Goal: Information Seeking & Learning: Find specific page/section

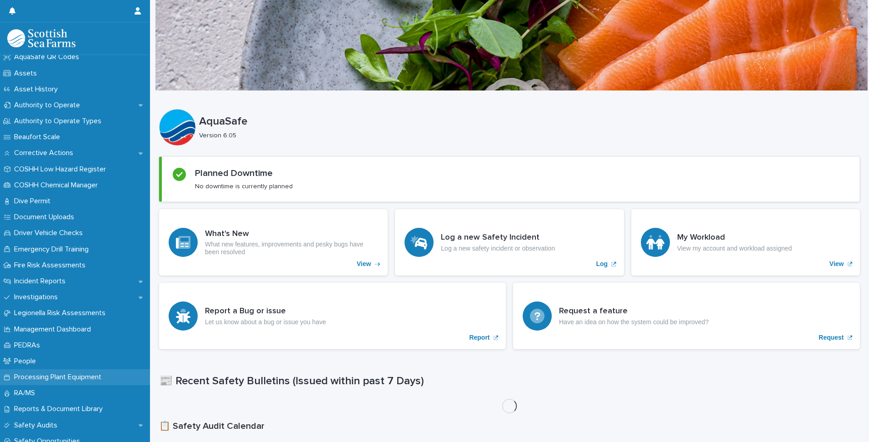
scroll to position [227, 0]
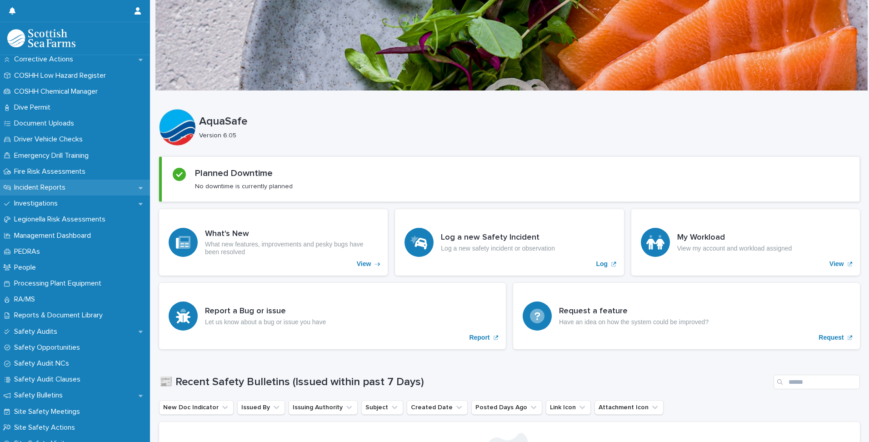
click at [41, 183] on p "Incident Reports" at bounding box center [41, 187] width 62 height 9
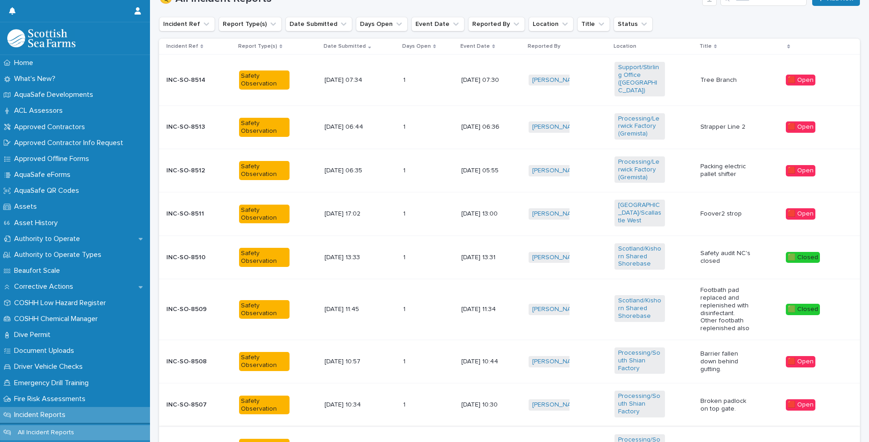
scroll to position [458, 0]
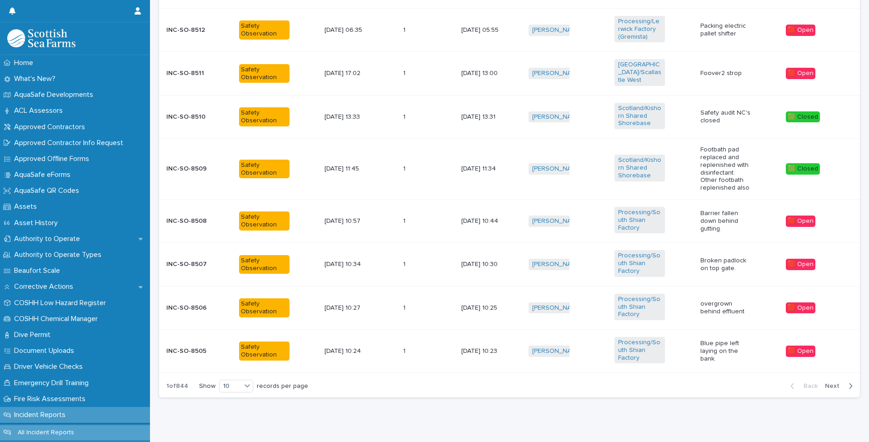
click at [832, 383] on span "Next" at bounding box center [835, 386] width 20 height 6
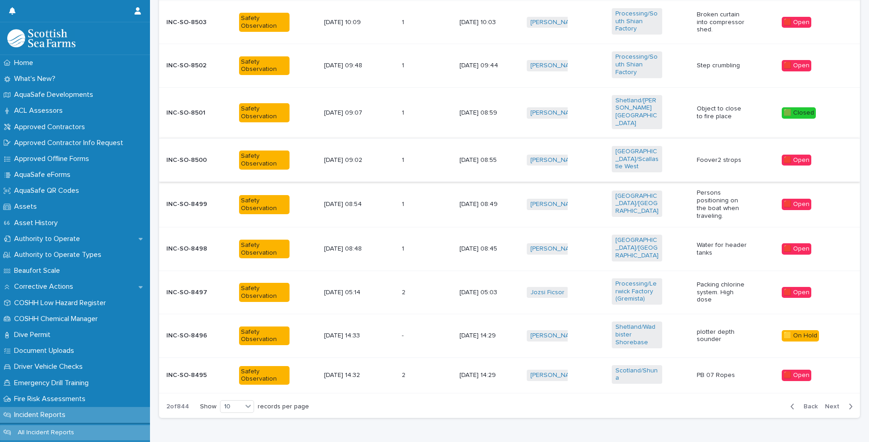
scroll to position [420, 0]
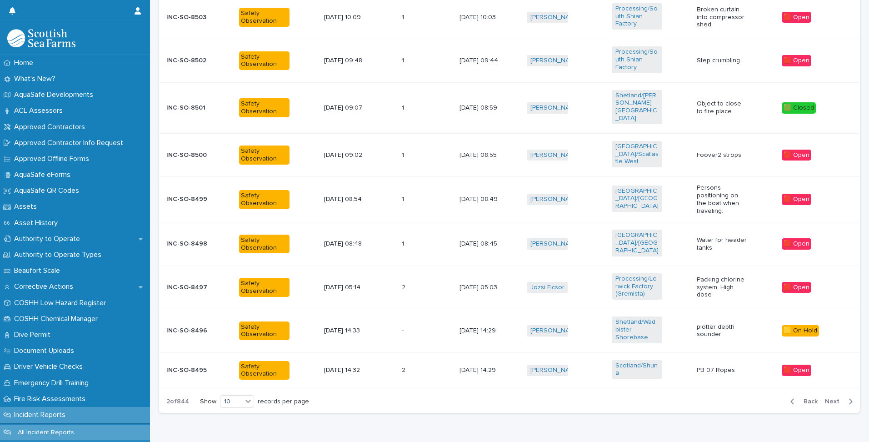
click at [832, 398] on span "Next" at bounding box center [835, 401] width 20 height 6
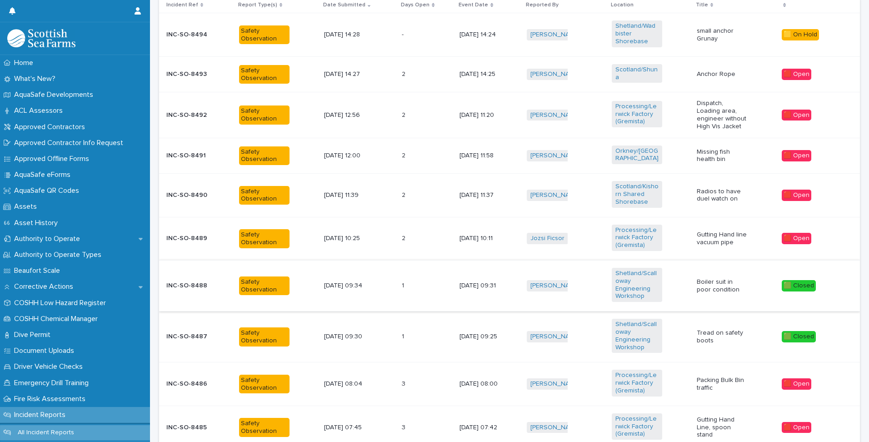
scroll to position [345, 0]
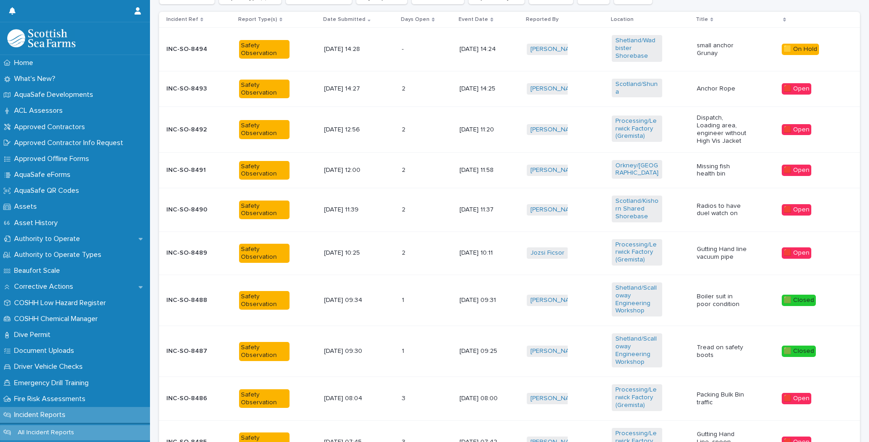
click at [676, 172] on div "Orkney/[GEOGRAPHIC_DATA]" at bounding box center [651, 170] width 78 height 28
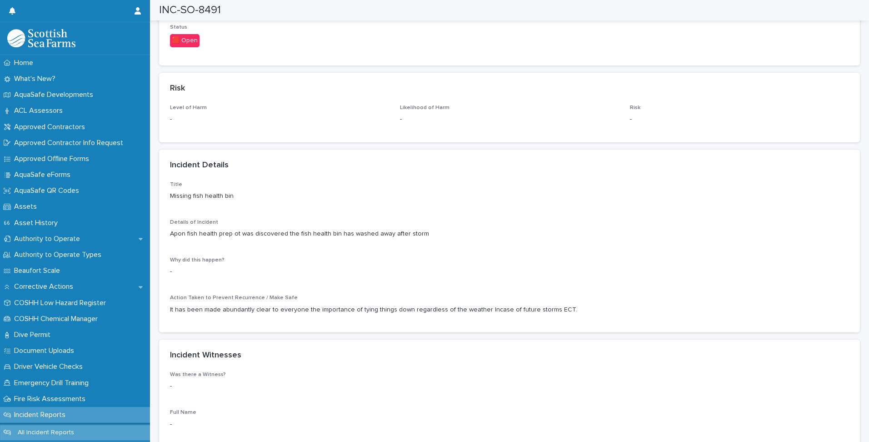
scroll to position [500, 0]
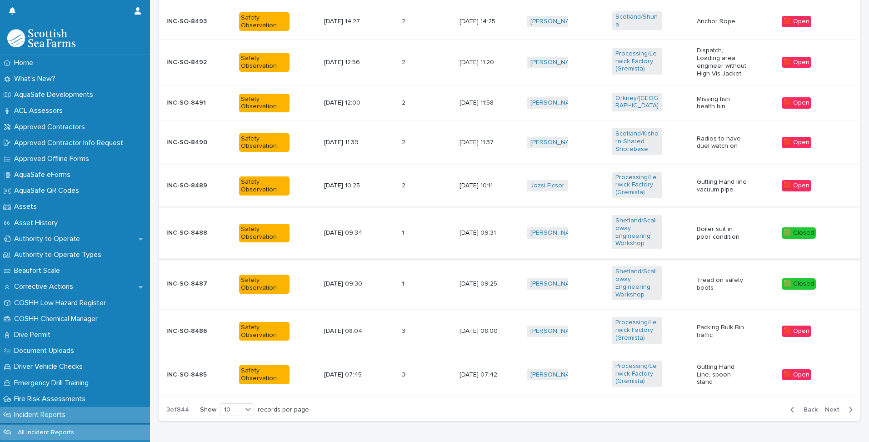
scroll to position [416, 0]
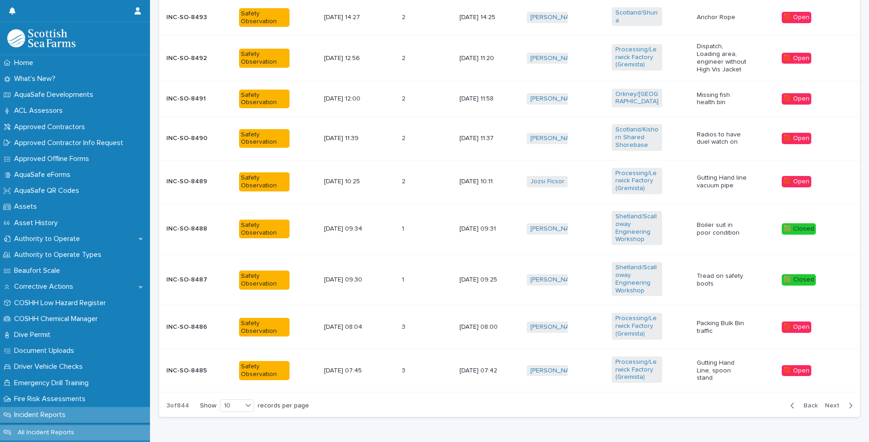
click at [831, 403] on span "Next" at bounding box center [835, 405] width 20 height 6
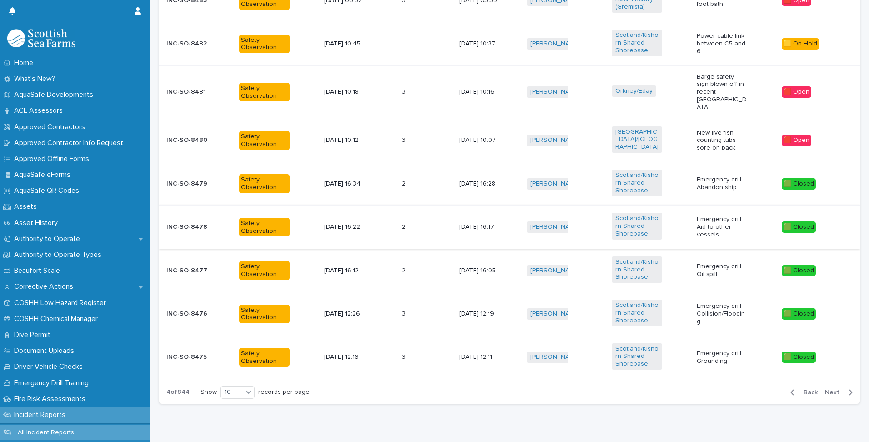
scroll to position [443, 0]
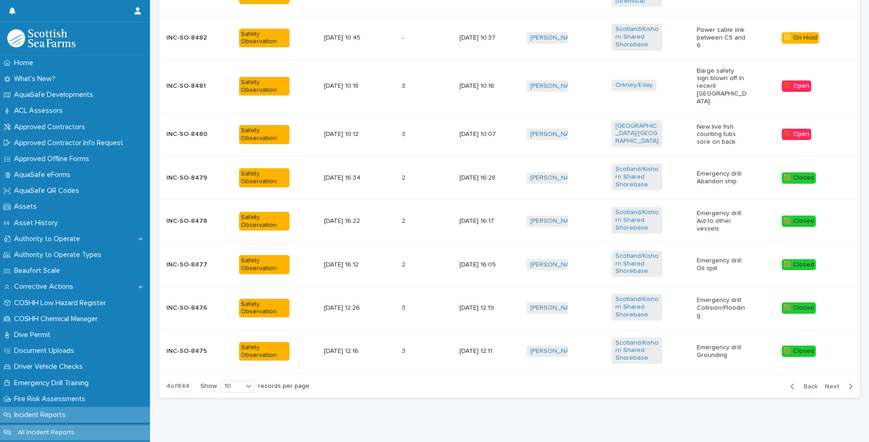
click at [827, 383] on span "Next" at bounding box center [835, 386] width 20 height 6
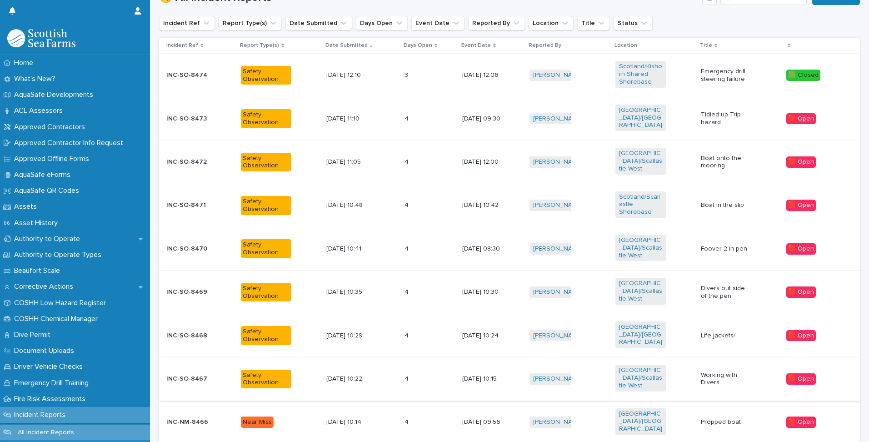
scroll to position [380, 0]
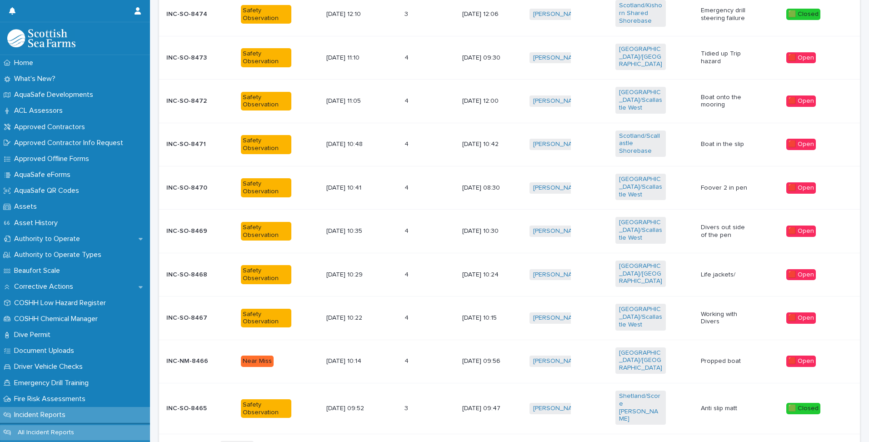
click at [828, 441] on span "Next" at bounding box center [835, 447] width 20 height 6
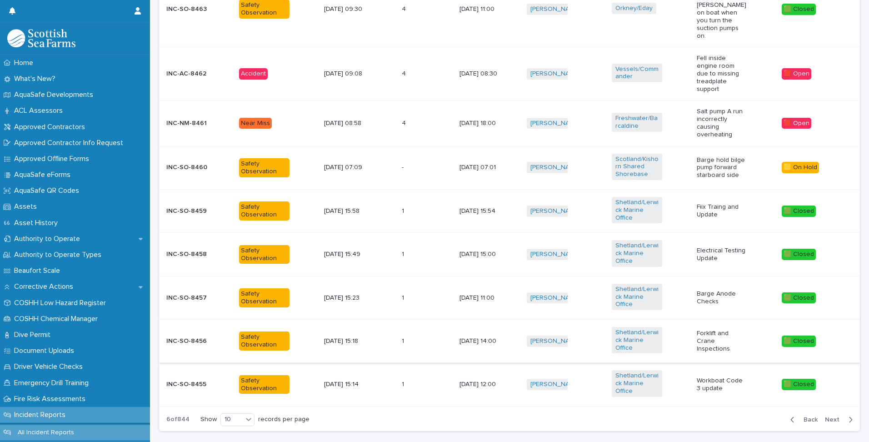
scroll to position [468, 0]
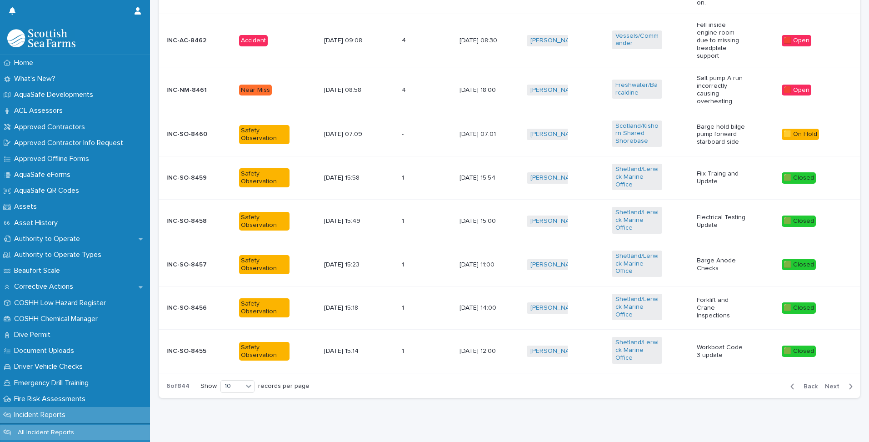
click at [797, 375] on div "Back Next" at bounding box center [821, 386] width 77 height 23
click at [800, 383] on span "Back" at bounding box center [808, 386] width 20 height 6
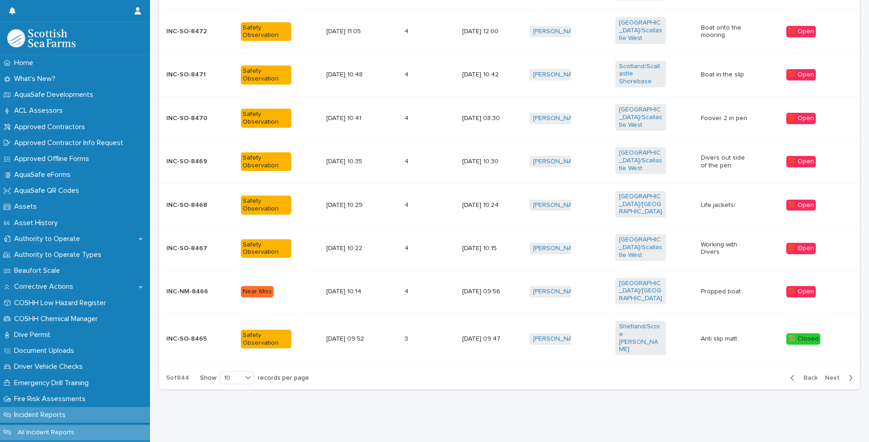
scroll to position [380, 0]
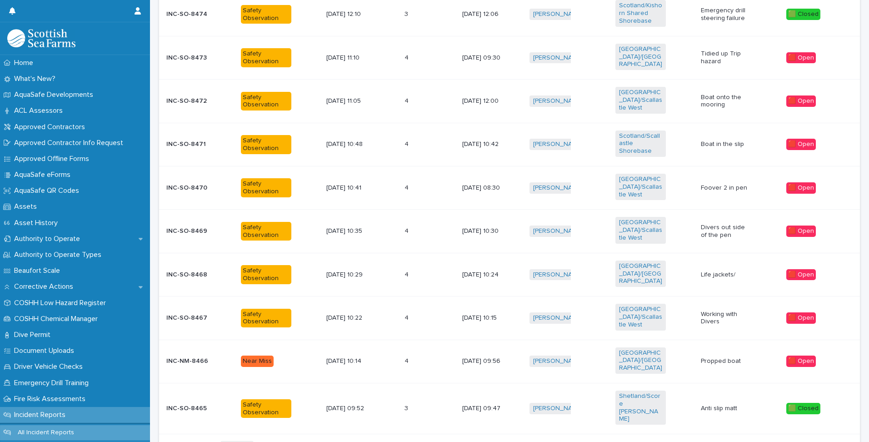
click at [808, 441] on span "Back" at bounding box center [808, 447] width 20 height 6
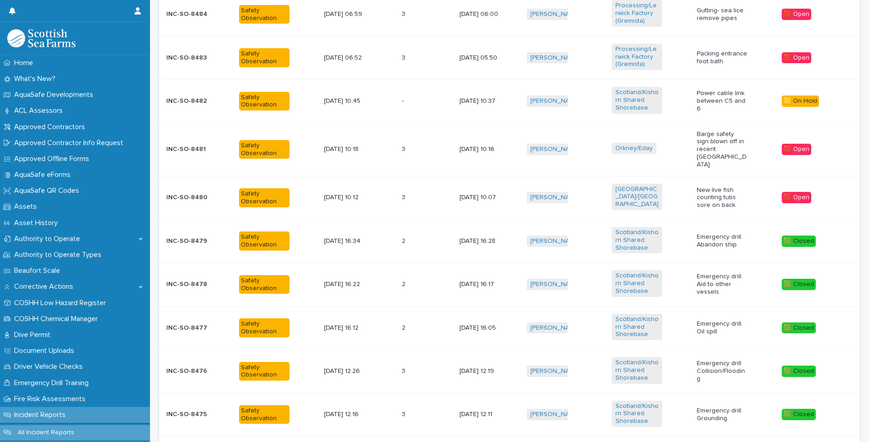
scroll to position [411, 0]
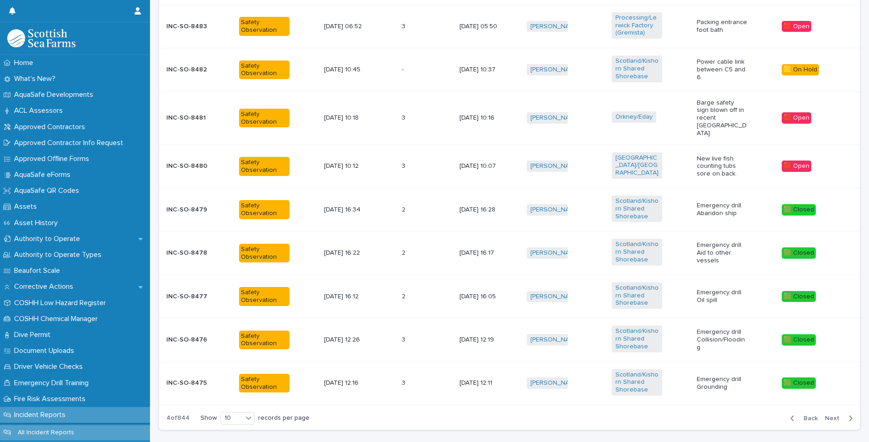
click at [803, 412] on div "Back Next" at bounding box center [821, 418] width 77 height 23
click at [803, 415] on span "Back" at bounding box center [808, 418] width 20 height 6
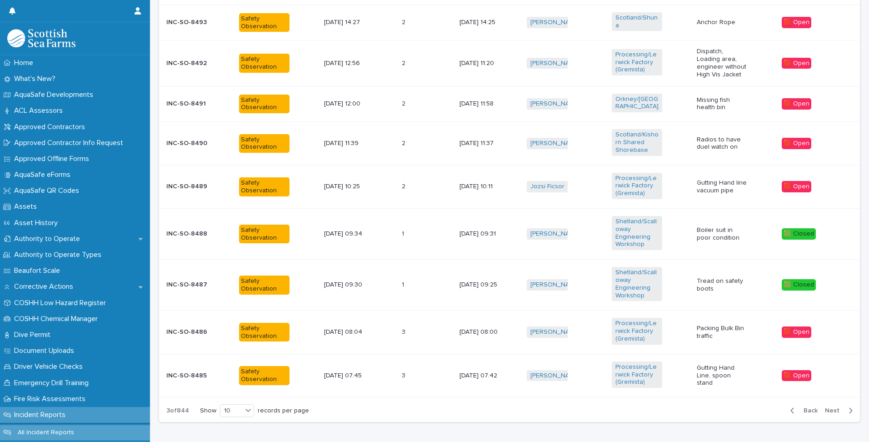
scroll to position [415, 0]
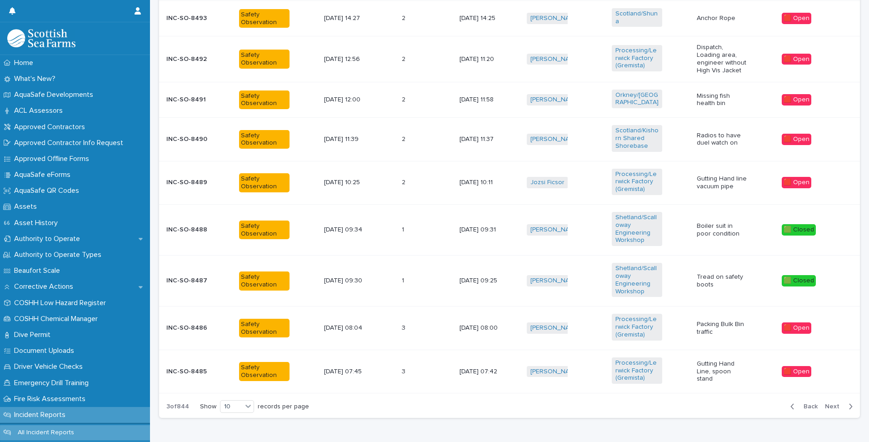
click at [803, 405] on span "Back" at bounding box center [808, 406] width 20 height 6
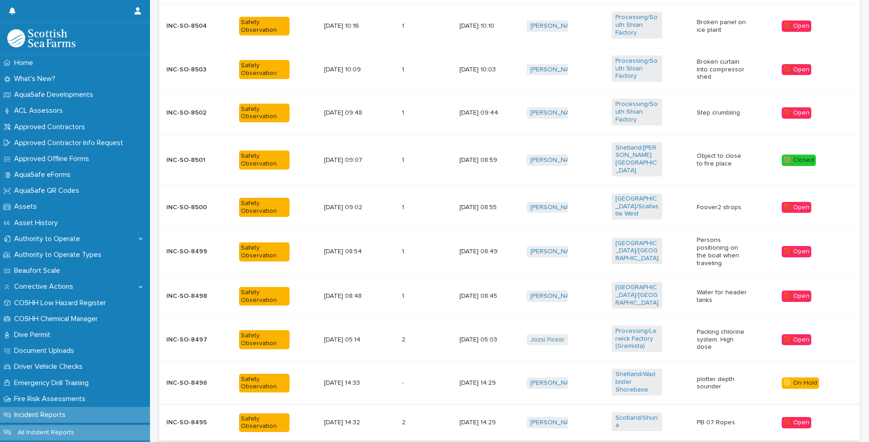
scroll to position [420, 0]
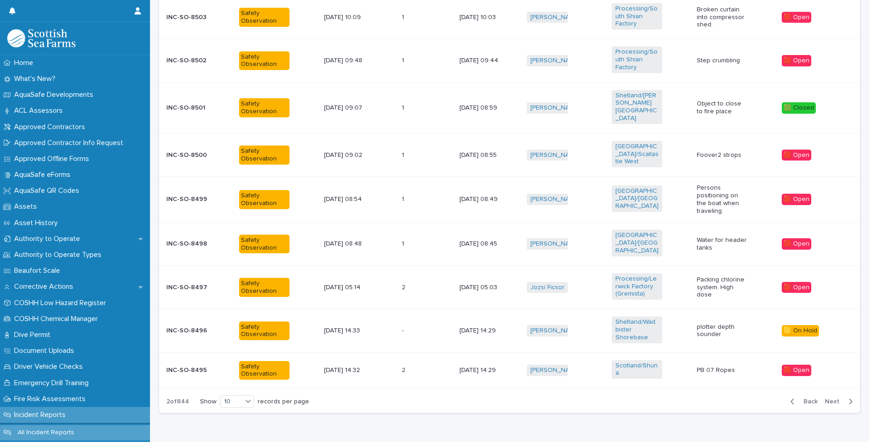
click at [803, 398] on span "Back" at bounding box center [808, 401] width 20 height 6
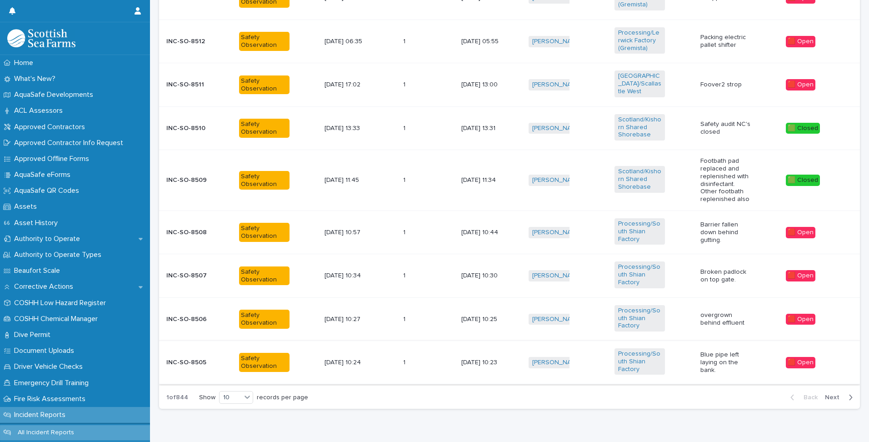
scroll to position [458, 0]
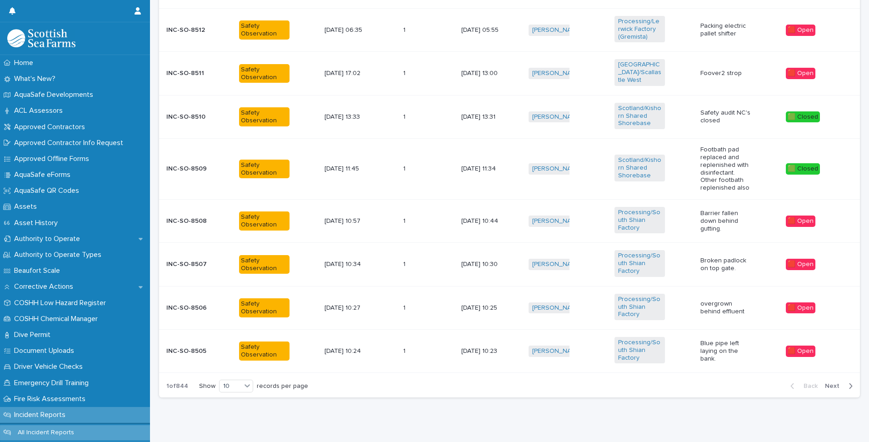
click at [831, 383] on span "Next" at bounding box center [835, 386] width 20 height 6
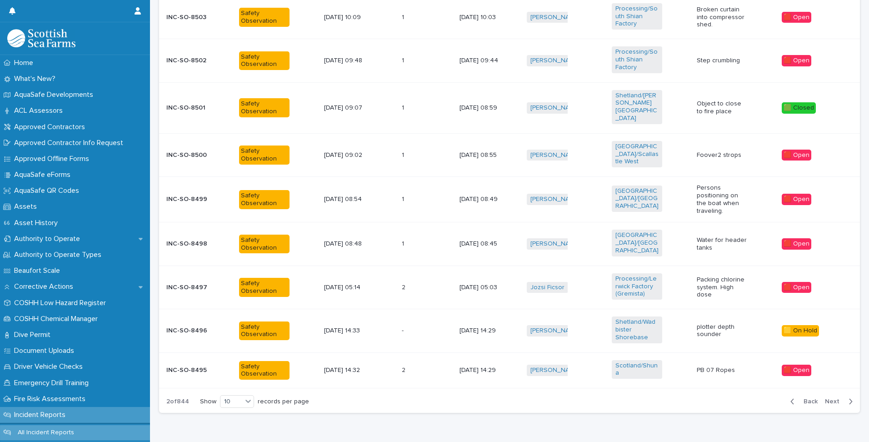
click at [831, 398] on span "Next" at bounding box center [835, 401] width 20 height 6
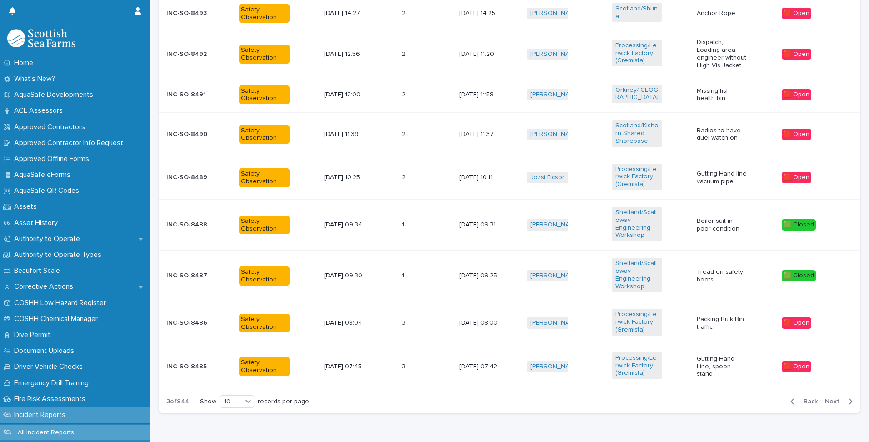
scroll to position [436, 0]
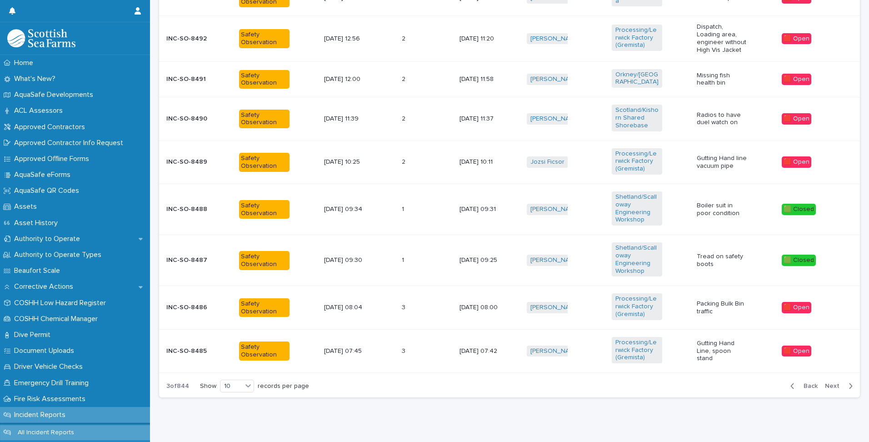
click at [829, 389] on span "Next" at bounding box center [835, 386] width 20 height 6
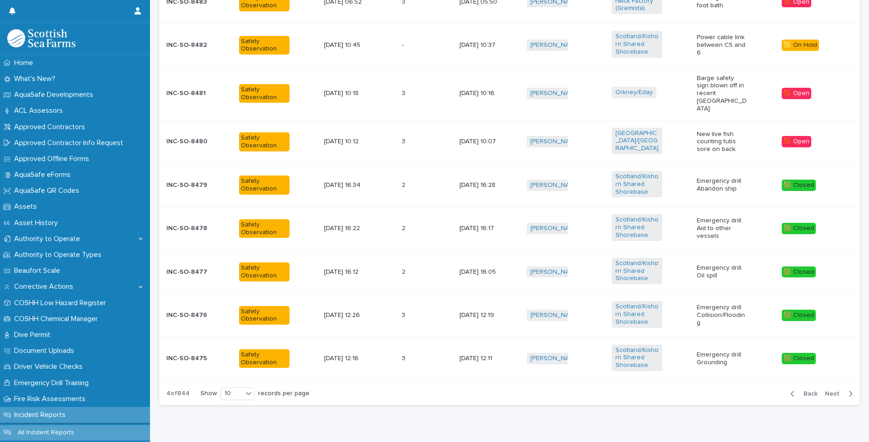
scroll to position [431, 0]
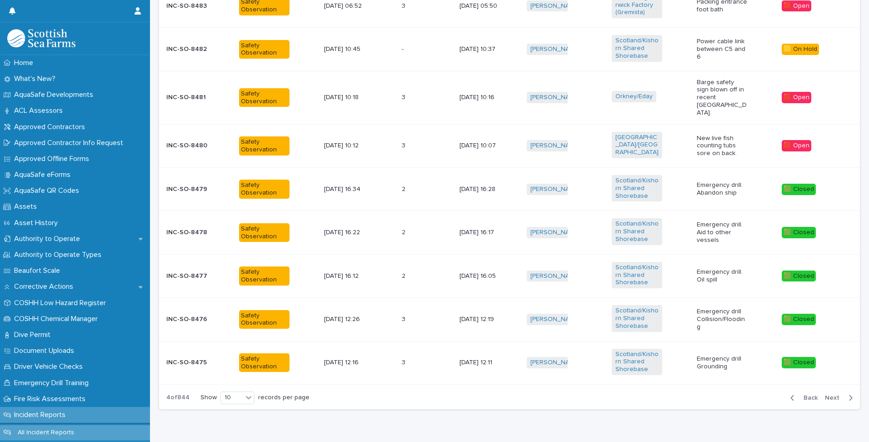
click at [827, 395] on span "Next" at bounding box center [835, 398] width 20 height 6
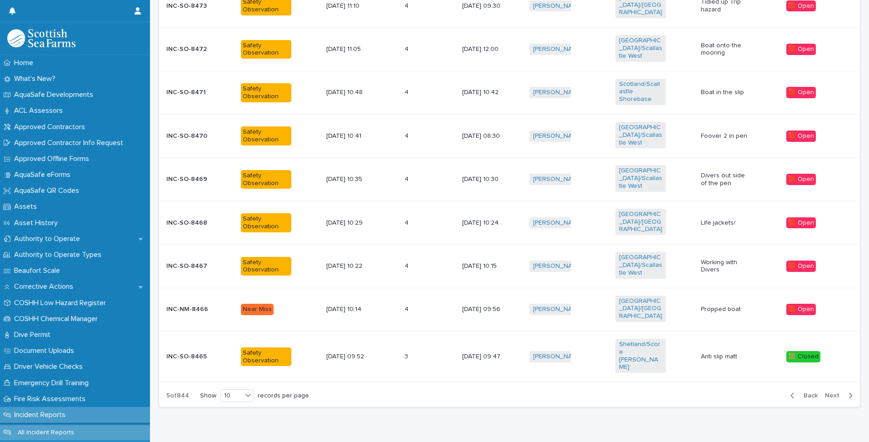
scroll to position [380, 0]
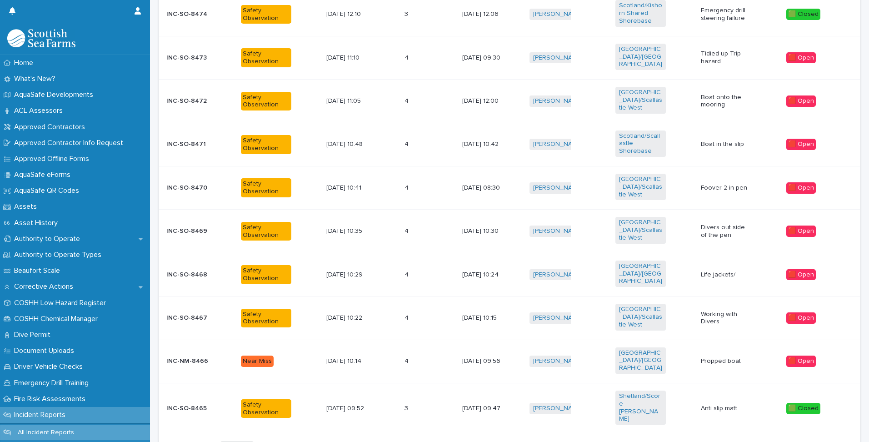
click at [832, 441] on span "Next" at bounding box center [835, 447] width 20 height 6
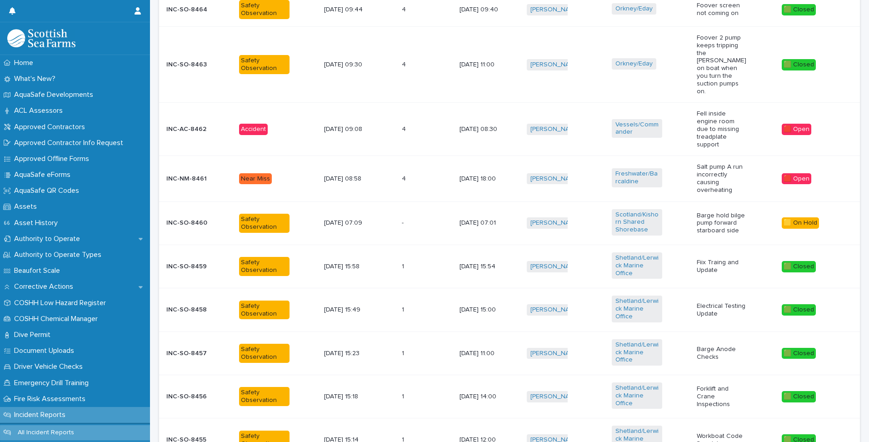
scroll to position [424, 0]
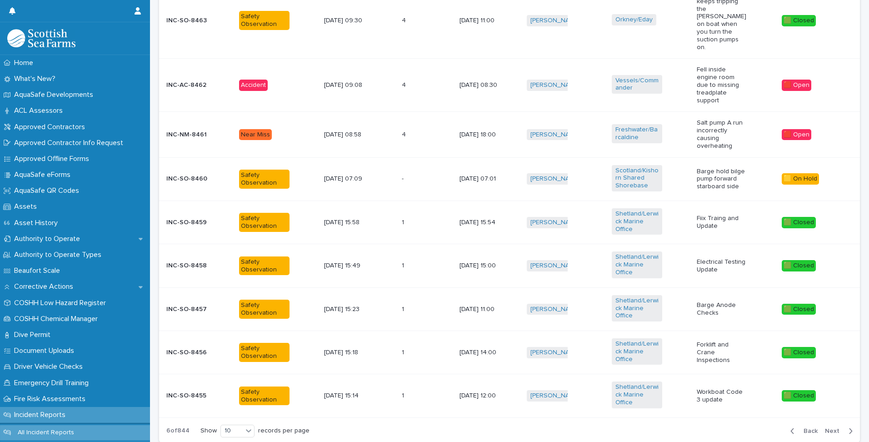
click at [828, 428] on span "Next" at bounding box center [835, 431] width 20 height 6
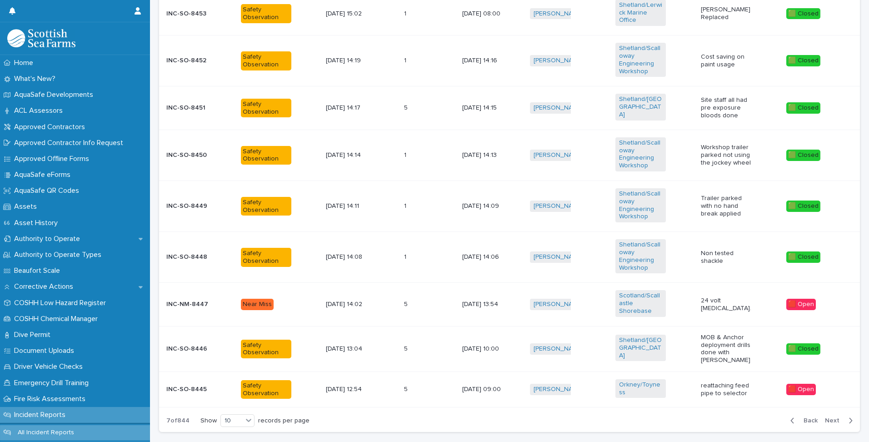
scroll to position [420, 0]
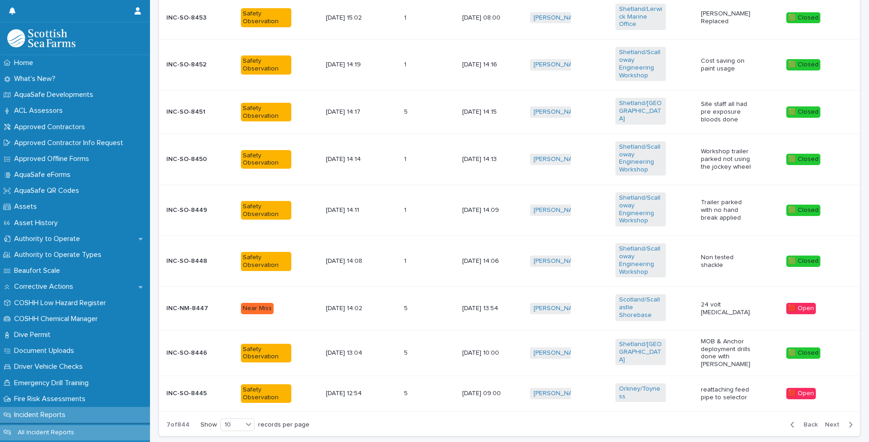
click at [803, 421] on span "Back" at bounding box center [808, 424] width 20 height 6
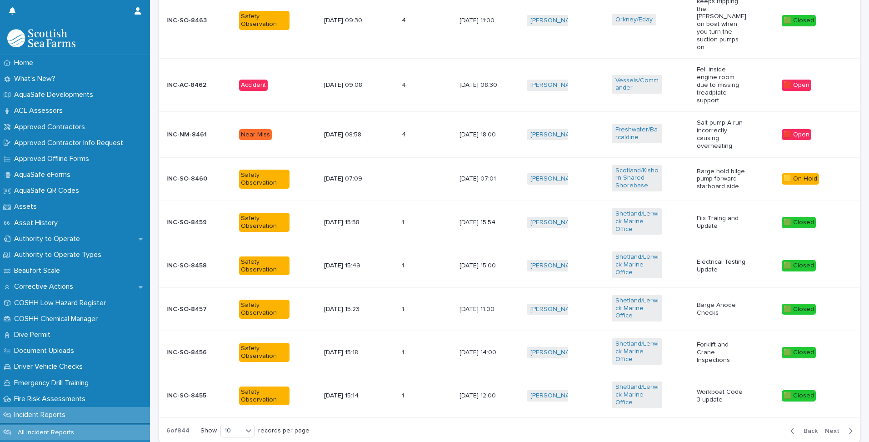
click at [803, 428] on span "Back" at bounding box center [808, 431] width 20 height 6
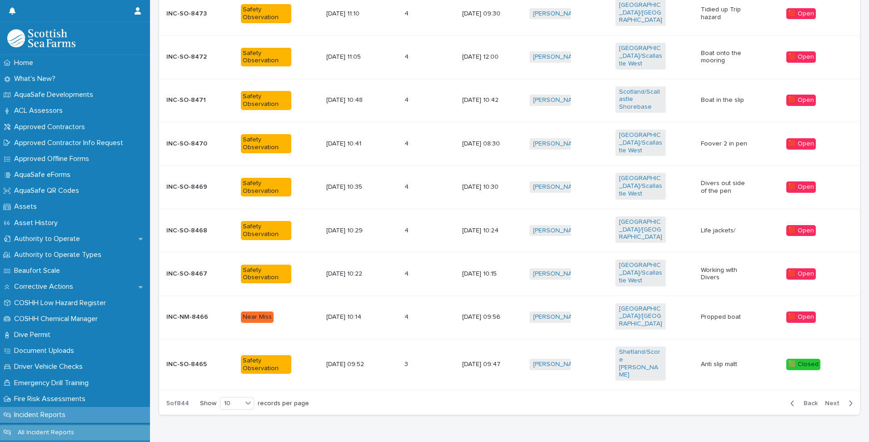
scroll to position [380, 0]
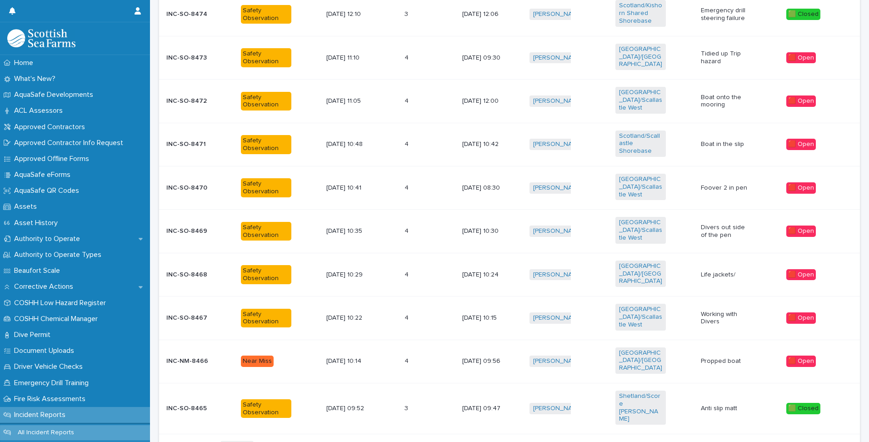
click at [811, 441] on span "Back" at bounding box center [808, 447] width 20 height 6
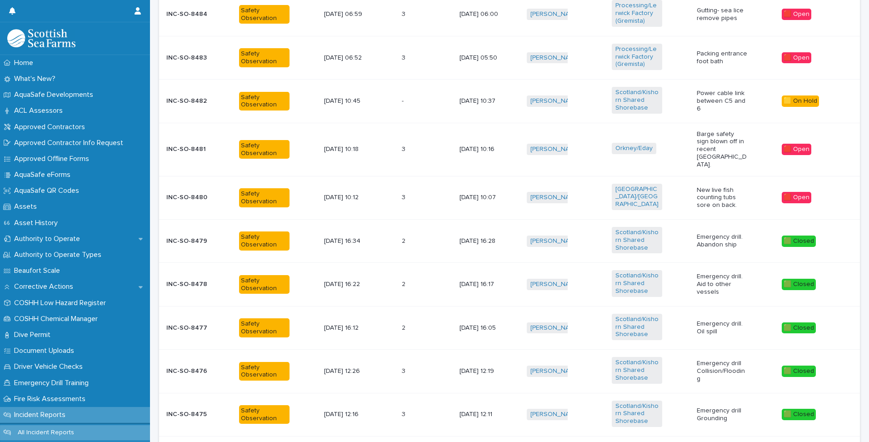
scroll to position [411, 0]
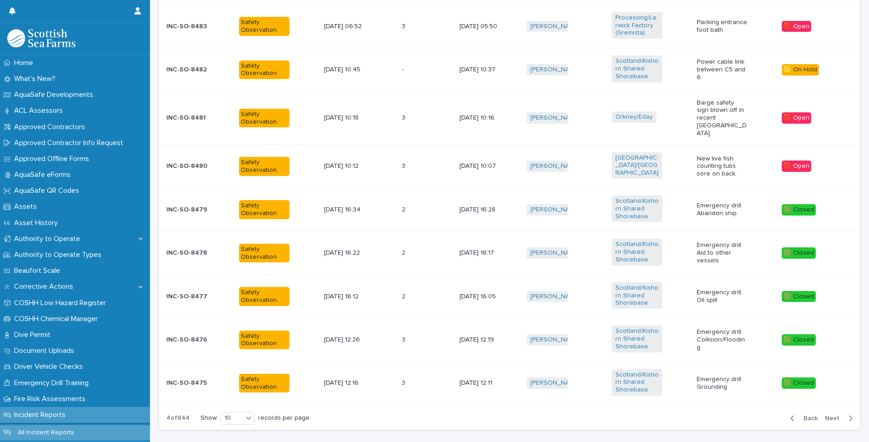
click at [804, 415] on span "Back" at bounding box center [808, 418] width 20 height 6
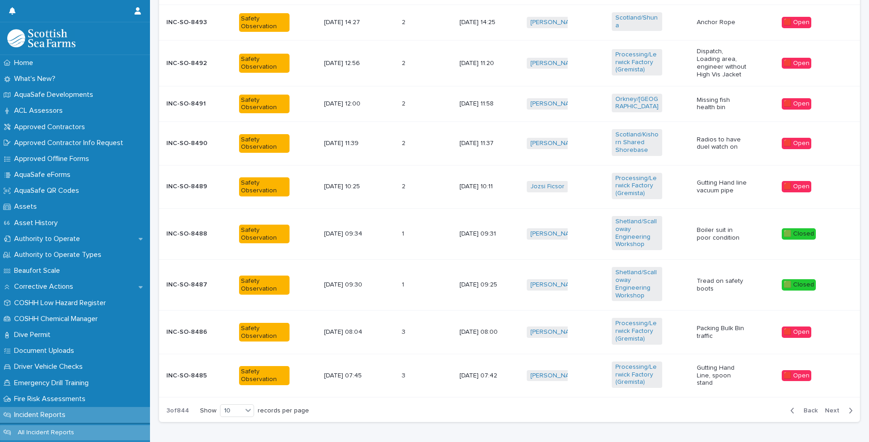
scroll to position [415, 0]
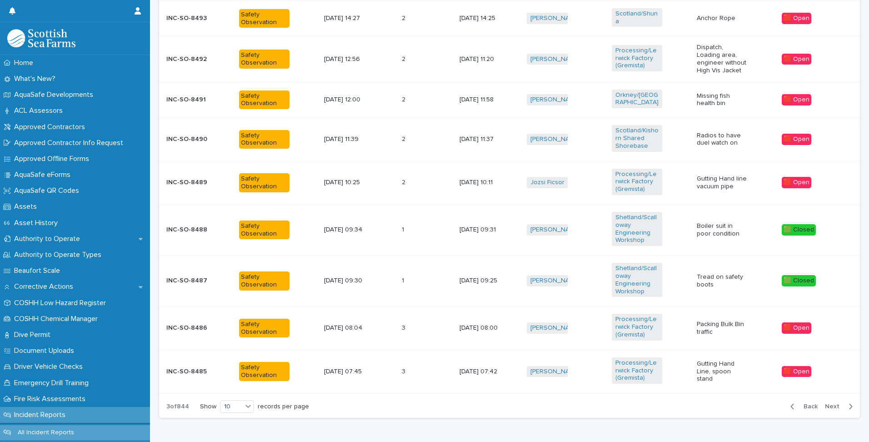
click at [804, 406] on span "Back" at bounding box center [808, 406] width 20 height 6
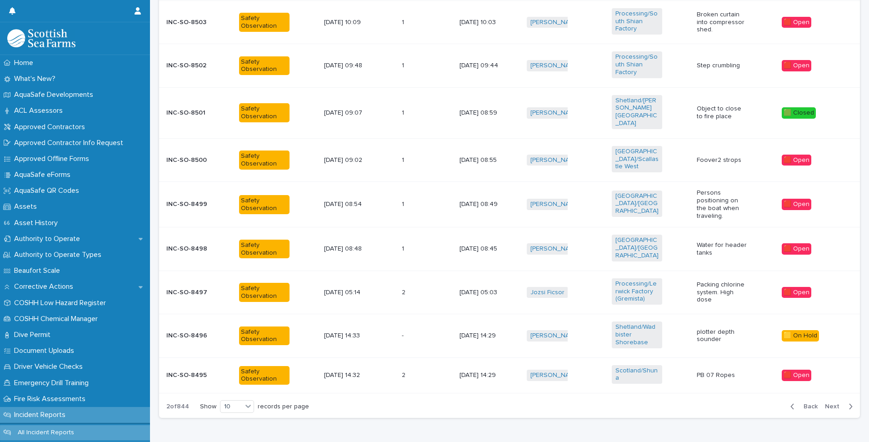
scroll to position [400, 0]
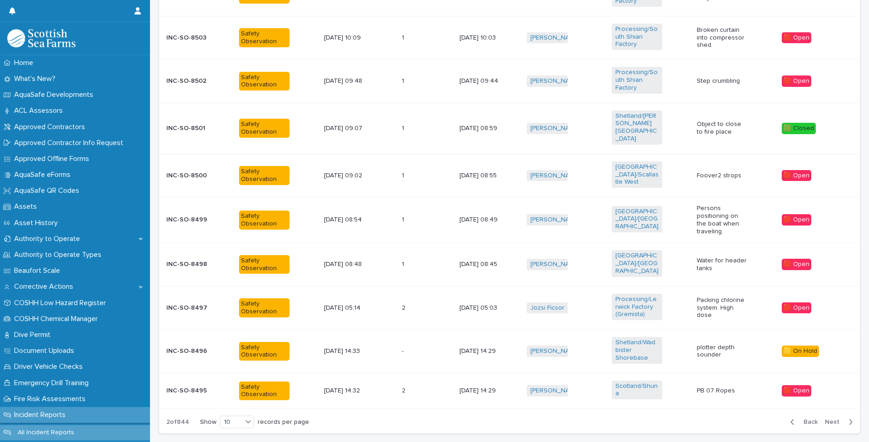
click at [806, 419] on span "Back" at bounding box center [808, 422] width 20 height 6
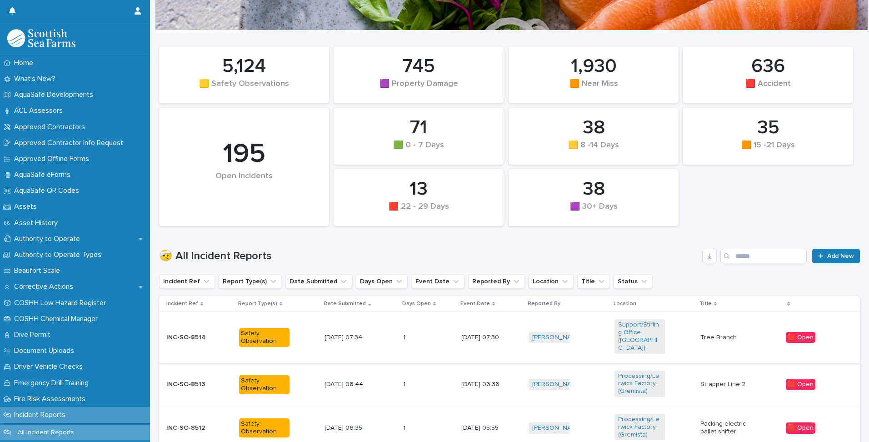
scroll to position [146, 0]
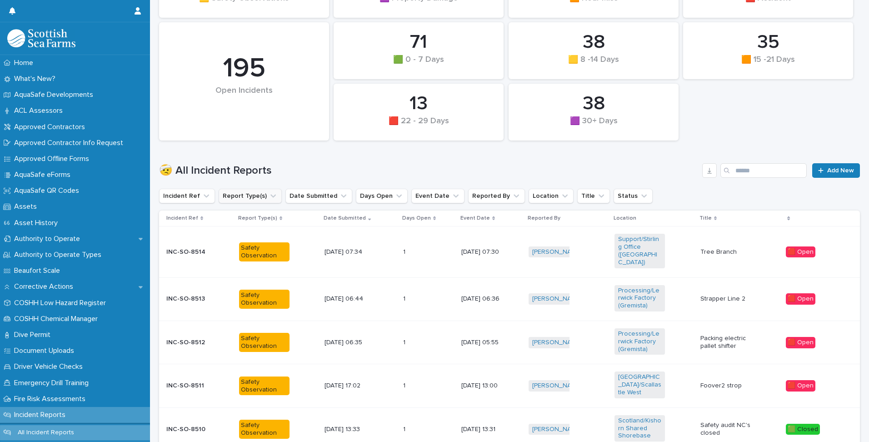
click at [260, 196] on button "Report Type(s)" at bounding box center [250, 196] width 63 height 15
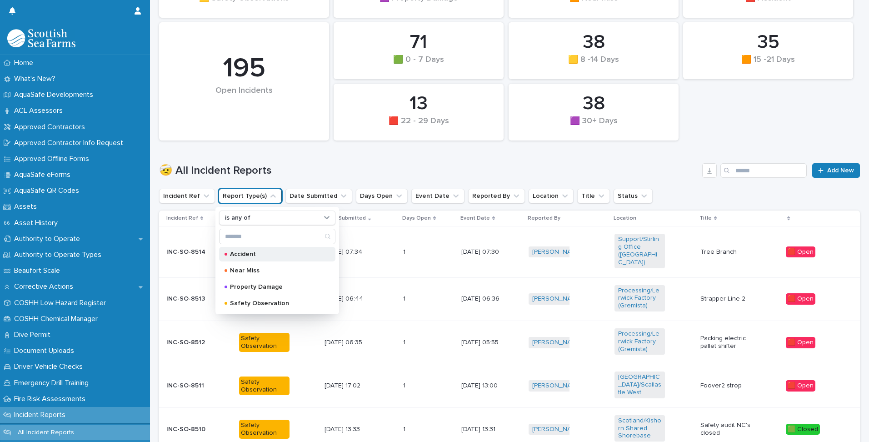
click at [246, 256] on p "Accident" at bounding box center [275, 254] width 91 height 6
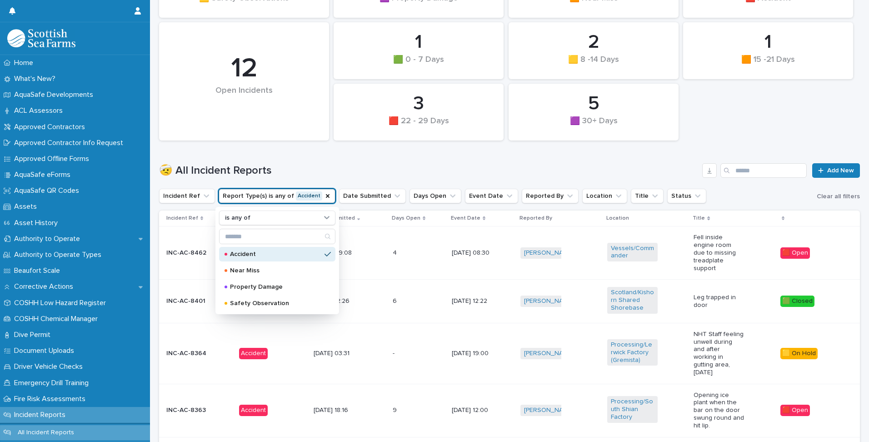
click at [408, 170] on h1 "🤕 All Incident Reports" at bounding box center [429, 170] width 540 height 13
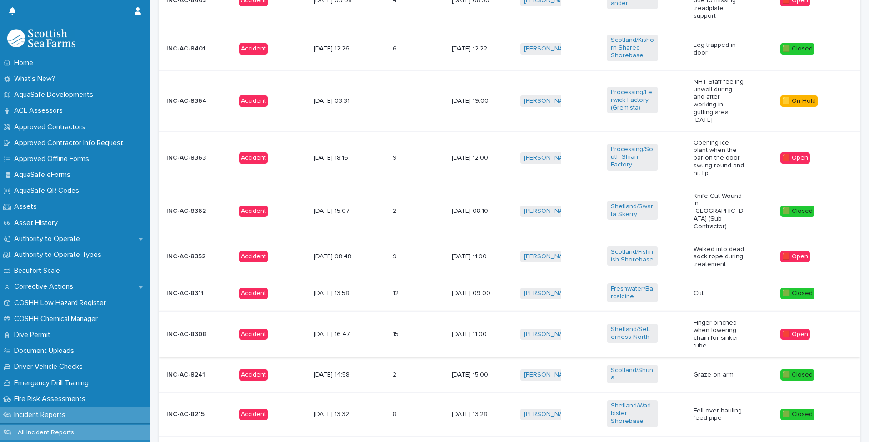
scroll to position [419, 0]
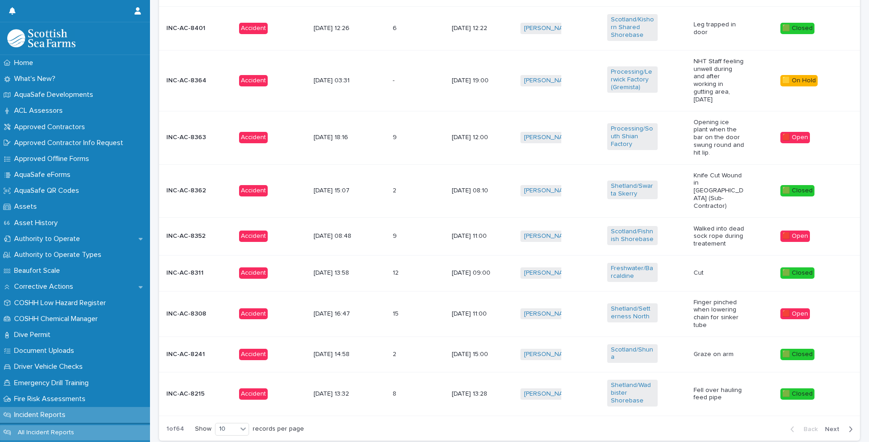
click at [828, 426] on span "Next" at bounding box center [835, 429] width 20 height 6
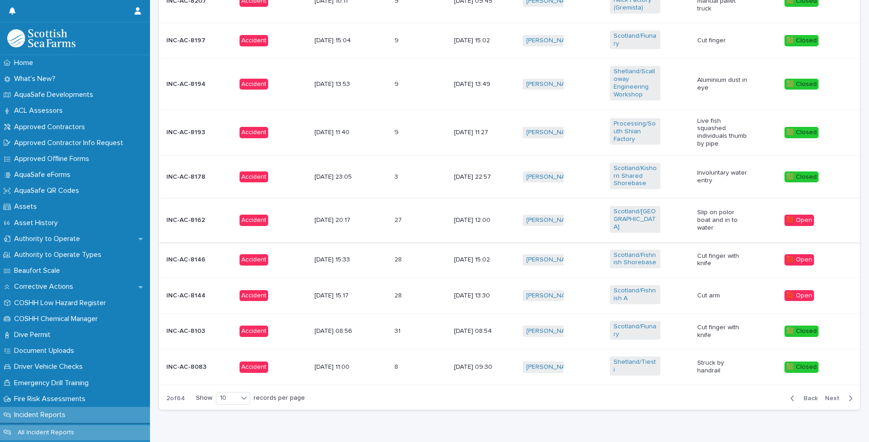
scroll to position [405, 0]
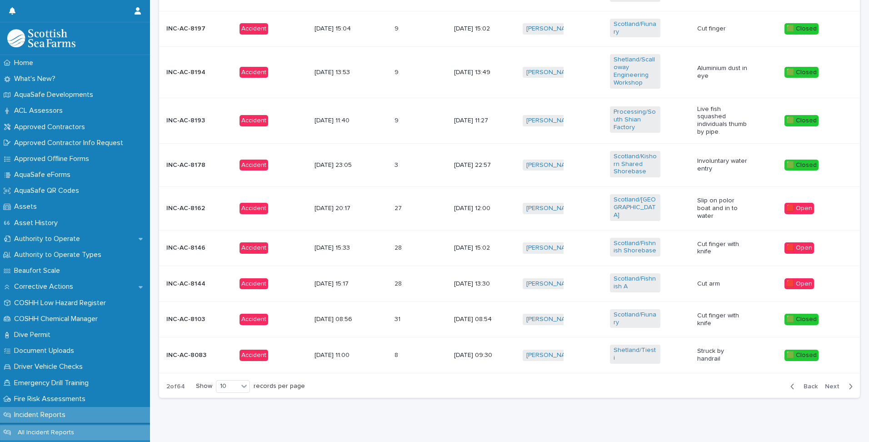
click at [836, 383] on span "Next" at bounding box center [835, 386] width 20 height 6
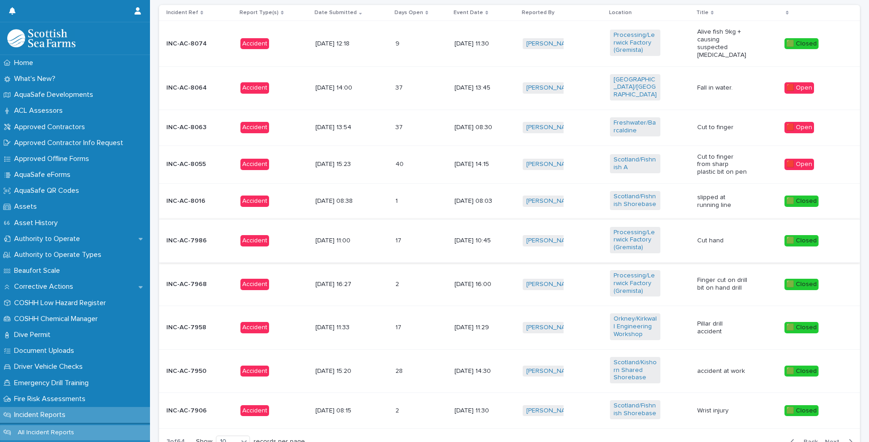
scroll to position [368, 0]
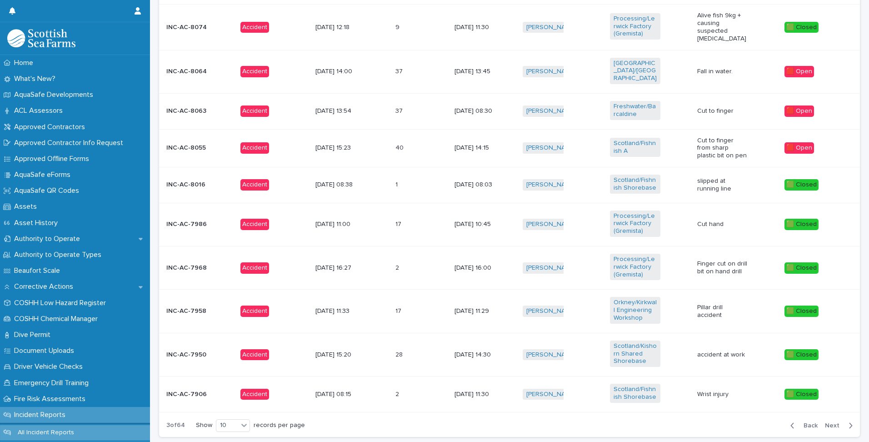
click at [705, 318] on p "Pillar drill accident" at bounding box center [722, 311] width 50 height 15
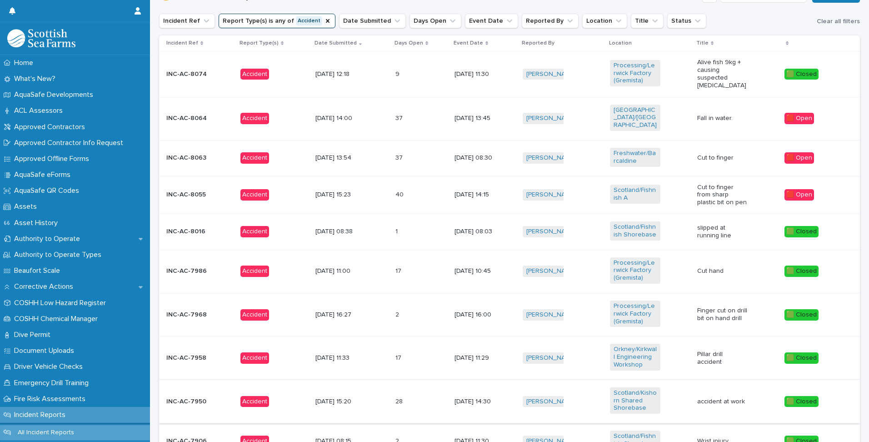
scroll to position [422, 0]
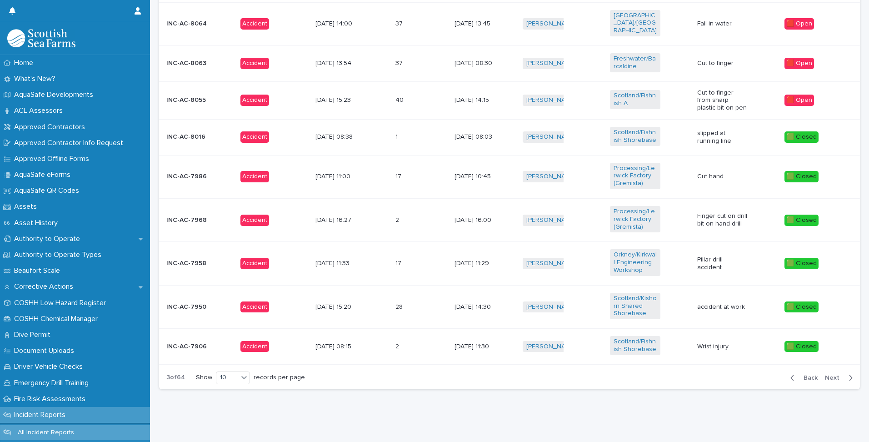
click at [831, 375] on span "Next" at bounding box center [835, 378] width 20 height 6
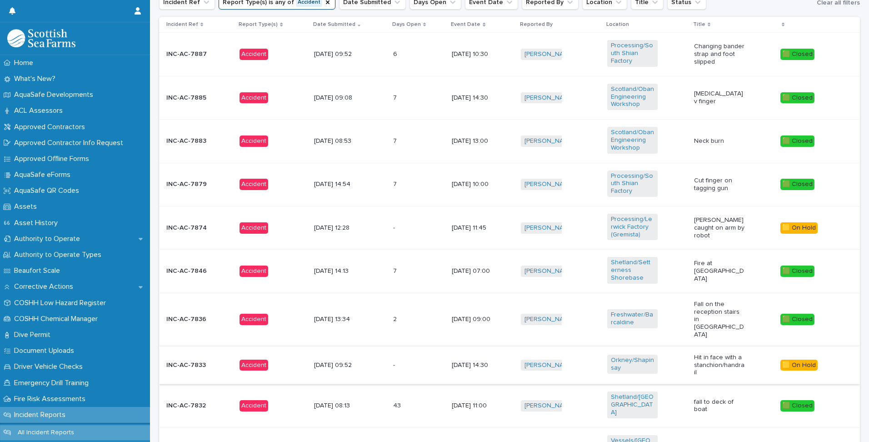
scroll to position [422, 0]
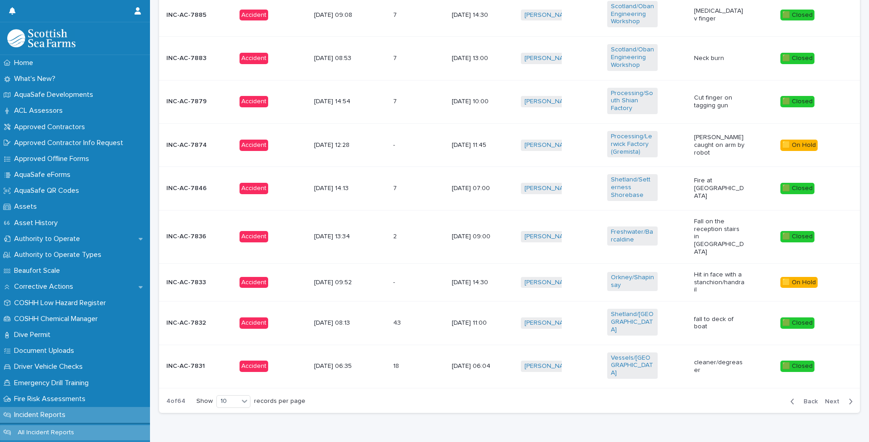
click at [707, 271] on p "Hit in face with a stanchion/handrail" at bounding box center [719, 282] width 50 height 23
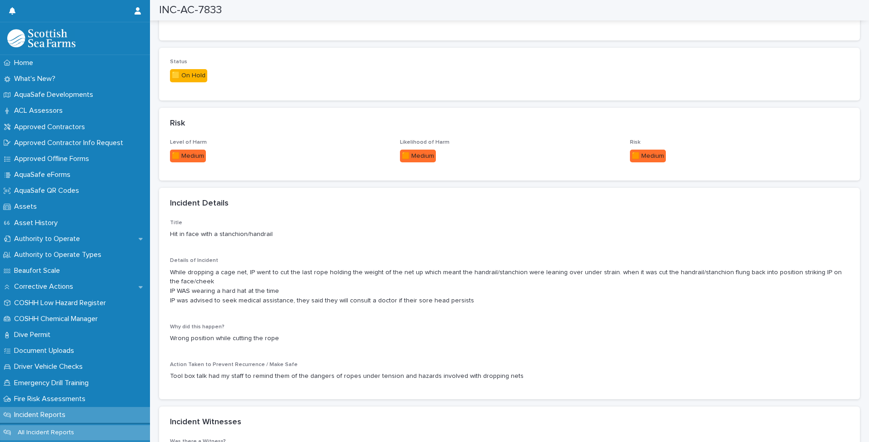
scroll to position [546, 0]
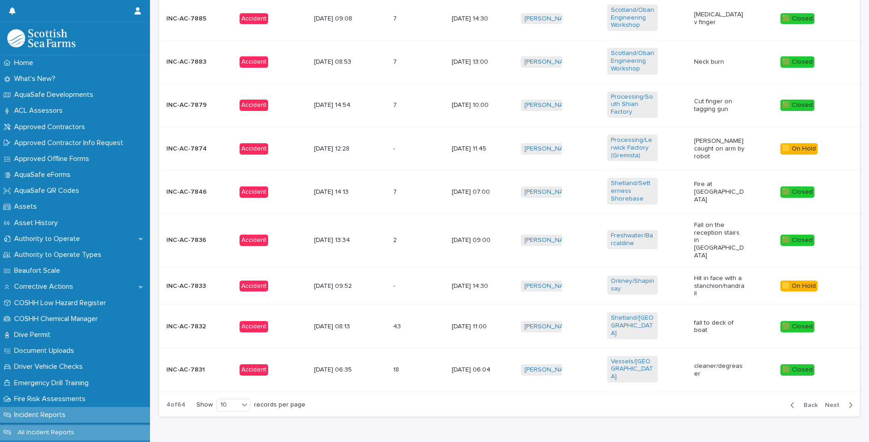
scroll to position [422, 0]
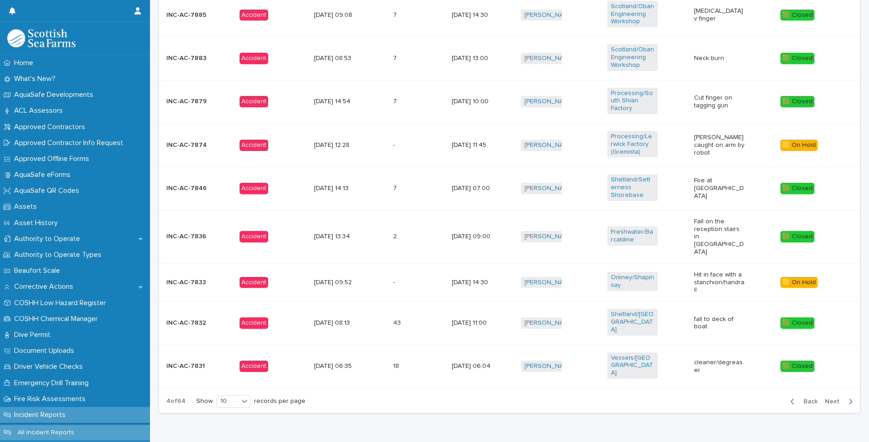
click at [830, 398] on span "Next" at bounding box center [835, 401] width 20 height 6
